Goal: Navigation & Orientation: Find specific page/section

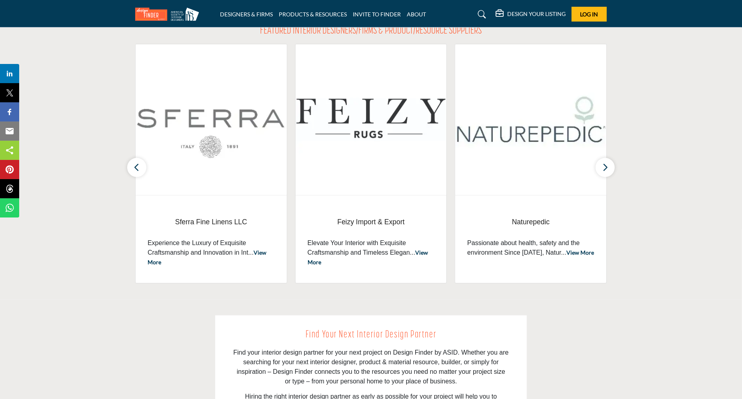
scroll to position [280, 0]
click at [609, 169] on button "button" at bounding box center [605, 166] width 19 height 19
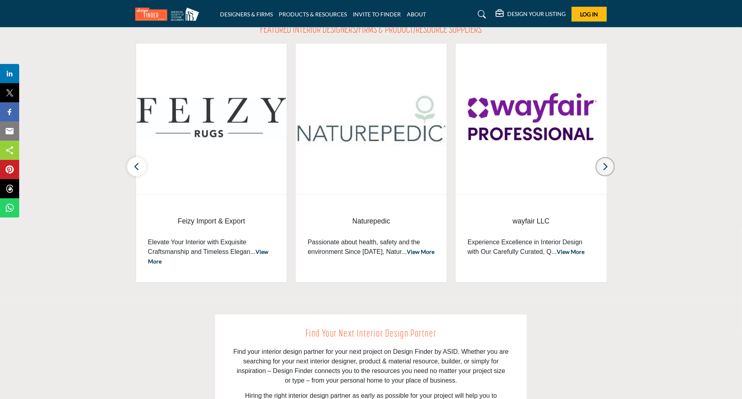
click at [609, 169] on button "button" at bounding box center [605, 166] width 19 height 19
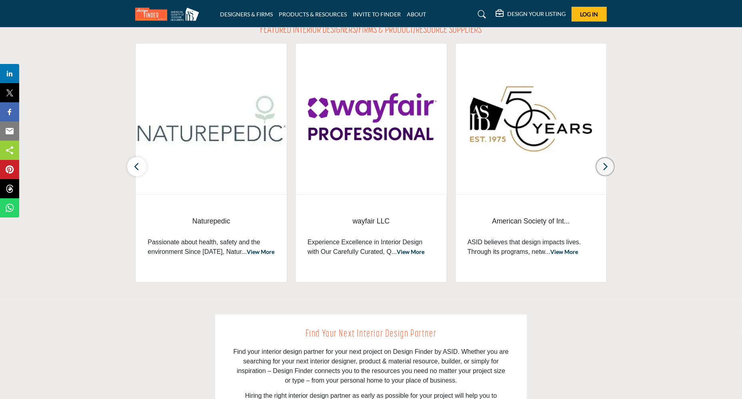
click at [609, 169] on button "button" at bounding box center [605, 166] width 19 height 19
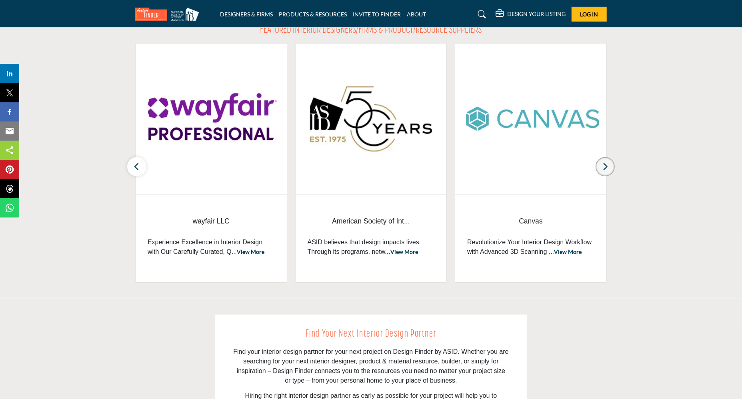
click at [609, 169] on button "button" at bounding box center [605, 166] width 19 height 19
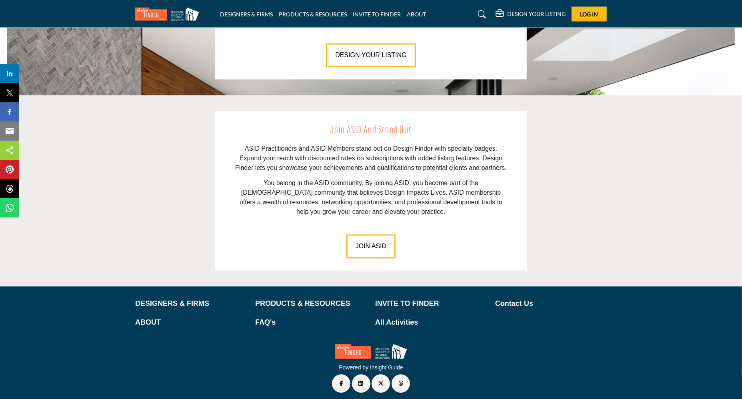
scroll to position [1052, 0]
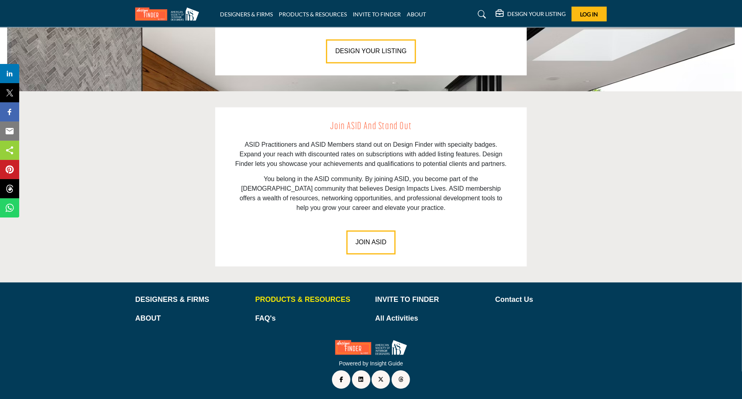
click at [303, 298] on p "PRODUCTS & RESOURCES" at bounding box center [311, 300] width 112 height 11
